Goal: Obtain resource: Download file/media

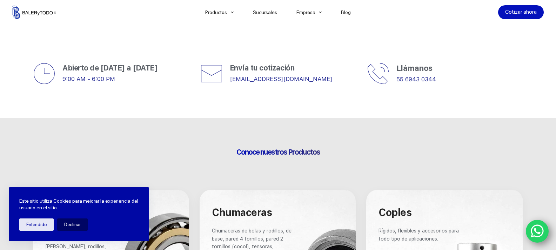
scroll to position [175, 0]
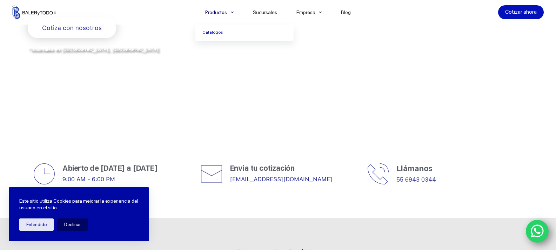
click at [232, 9] on span "Menu Principal" at bounding box center [232, 12] width 8 height 8
click at [229, 34] on link "Catalogos" at bounding box center [244, 33] width 98 height 16
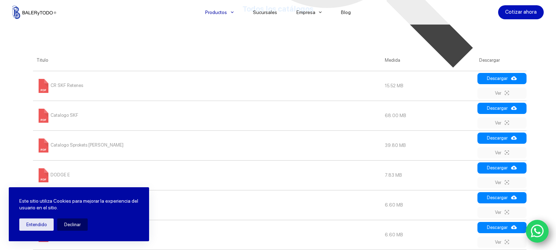
scroll to position [315, 0]
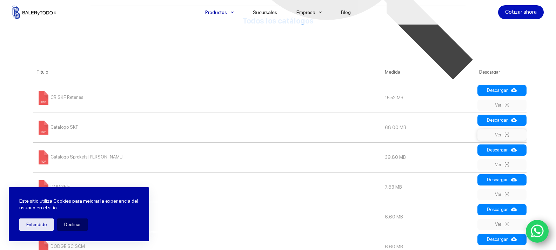
click at [506, 137] on link "Ver" at bounding box center [501, 134] width 49 height 11
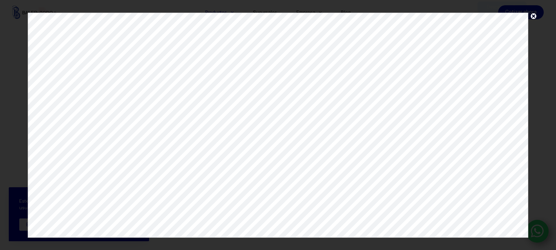
scroll to position [491, 0]
click at [533, 17] on span at bounding box center [533, 18] width 11 height 10
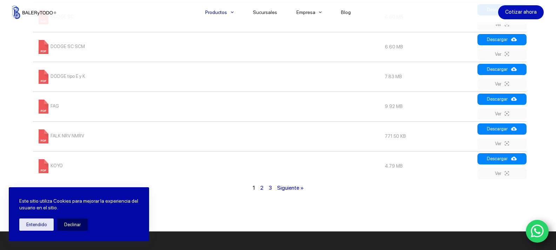
scroll to position [526, 0]
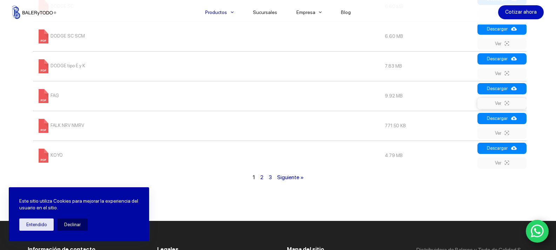
click at [505, 106] on link "Ver" at bounding box center [501, 103] width 49 height 11
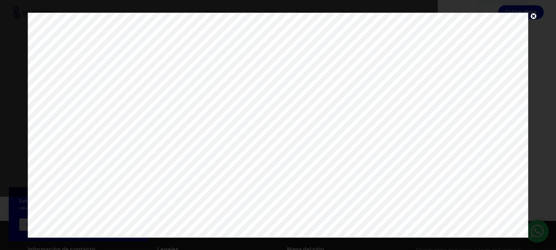
scroll to position [0, 0]
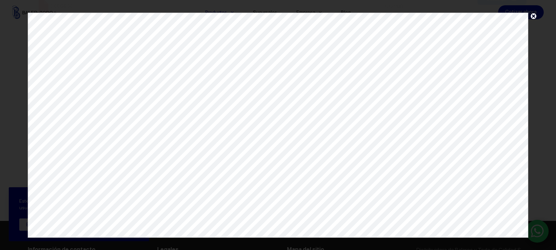
click at [534, 17] on span at bounding box center [533, 18] width 11 height 10
